Goal: Information Seeking & Learning: Learn about a topic

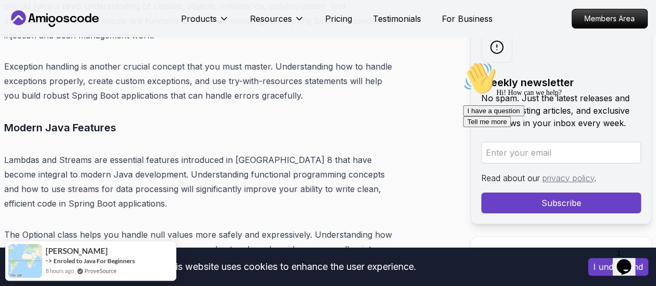
scroll to position [3925, 0]
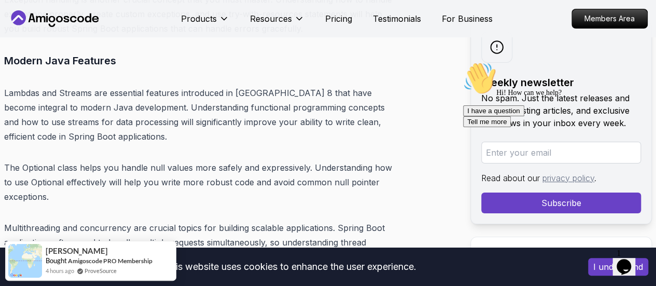
click at [43, 20] on icon at bounding box center [54, 18] width 93 height 17
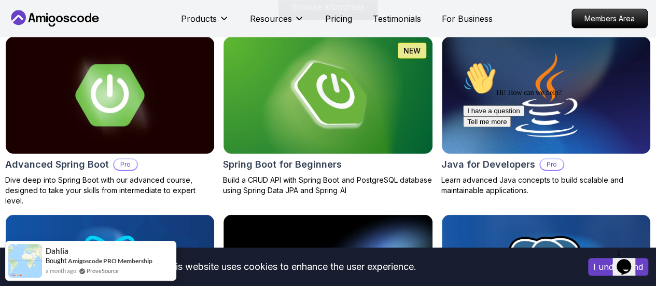
scroll to position [1161, 0]
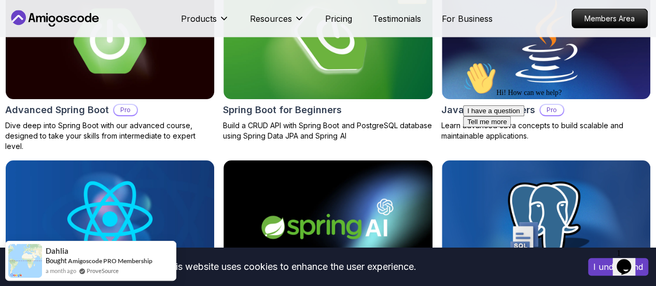
click at [142, 87] on img at bounding box center [110, 40] width 219 height 123
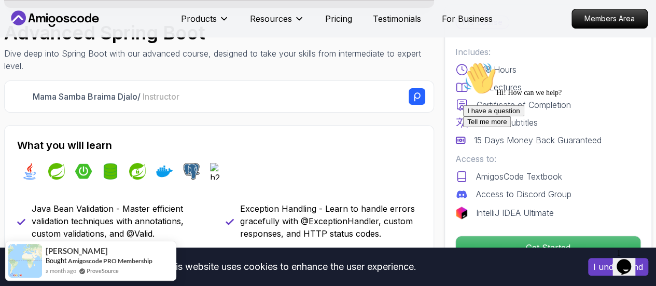
scroll to position [244, 0]
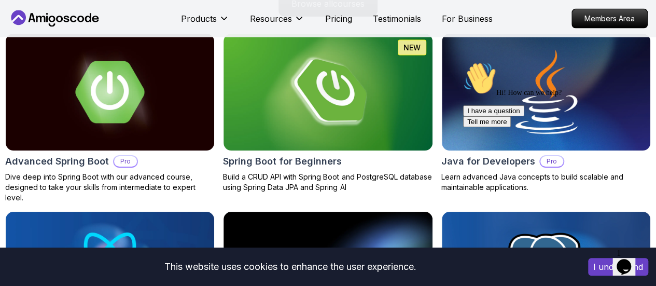
scroll to position [1161, 0]
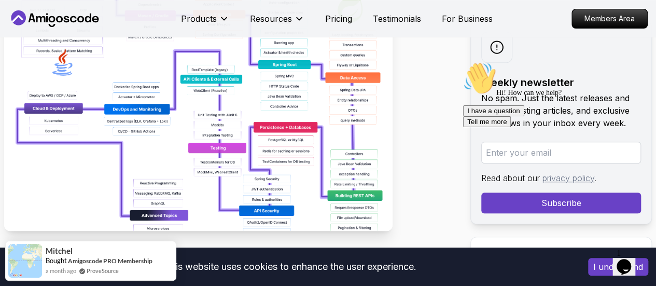
scroll to position [215, 0]
